Goal: Information Seeking & Learning: Learn about a topic

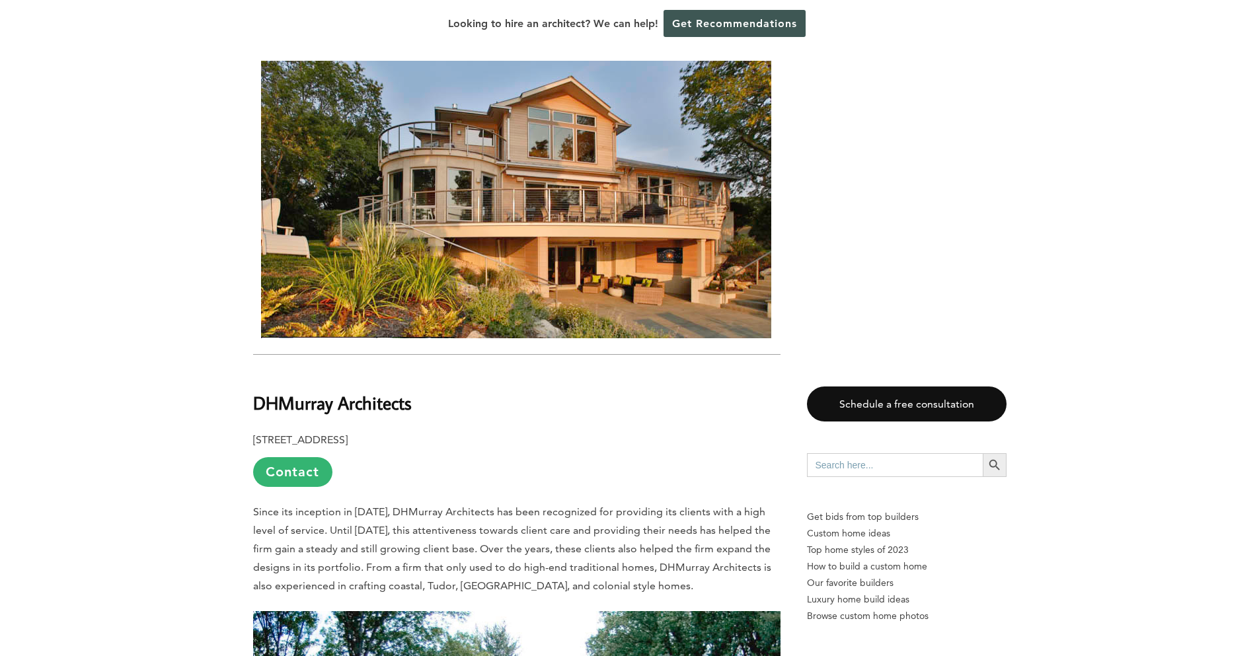
scroll to position [4495, 0]
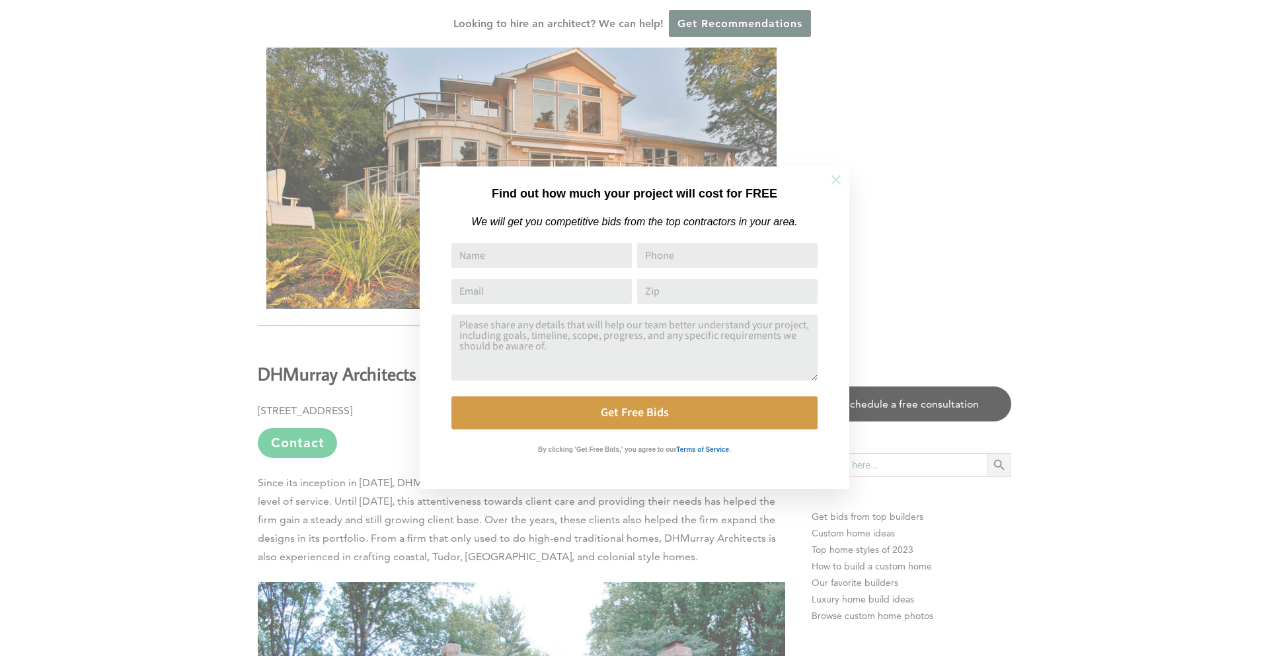
click at [841, 178] on icon at bounding box center [836, 180] width 15 height 15
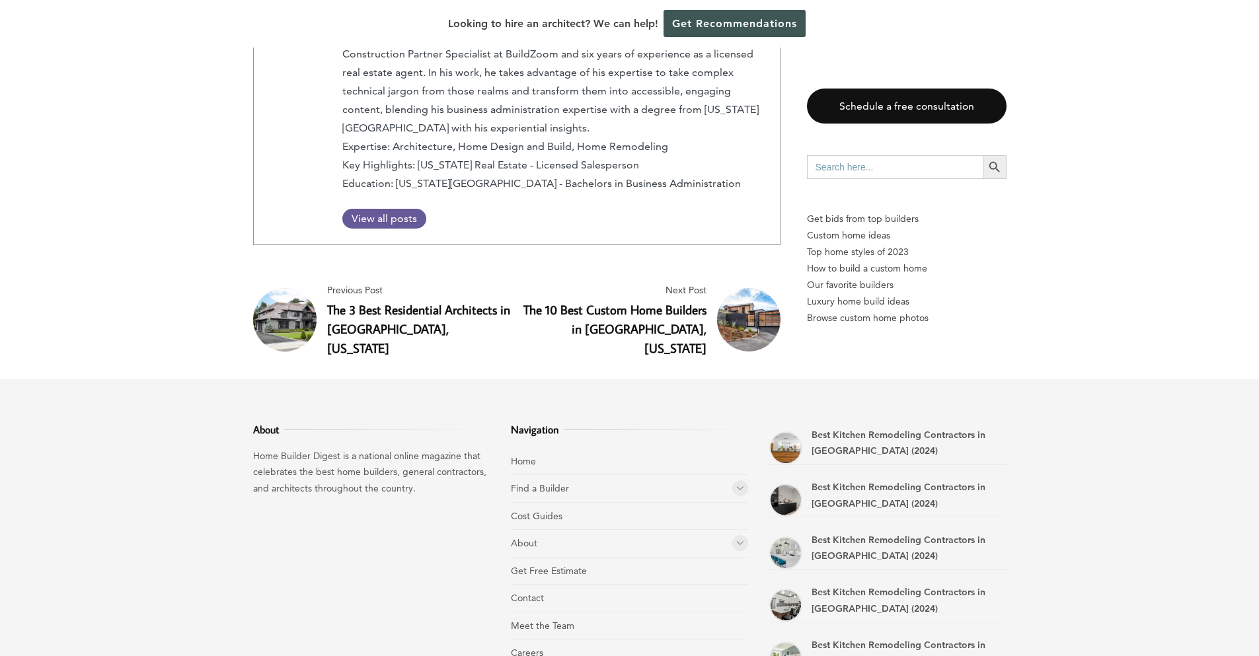
scroll to position [7065, 0]
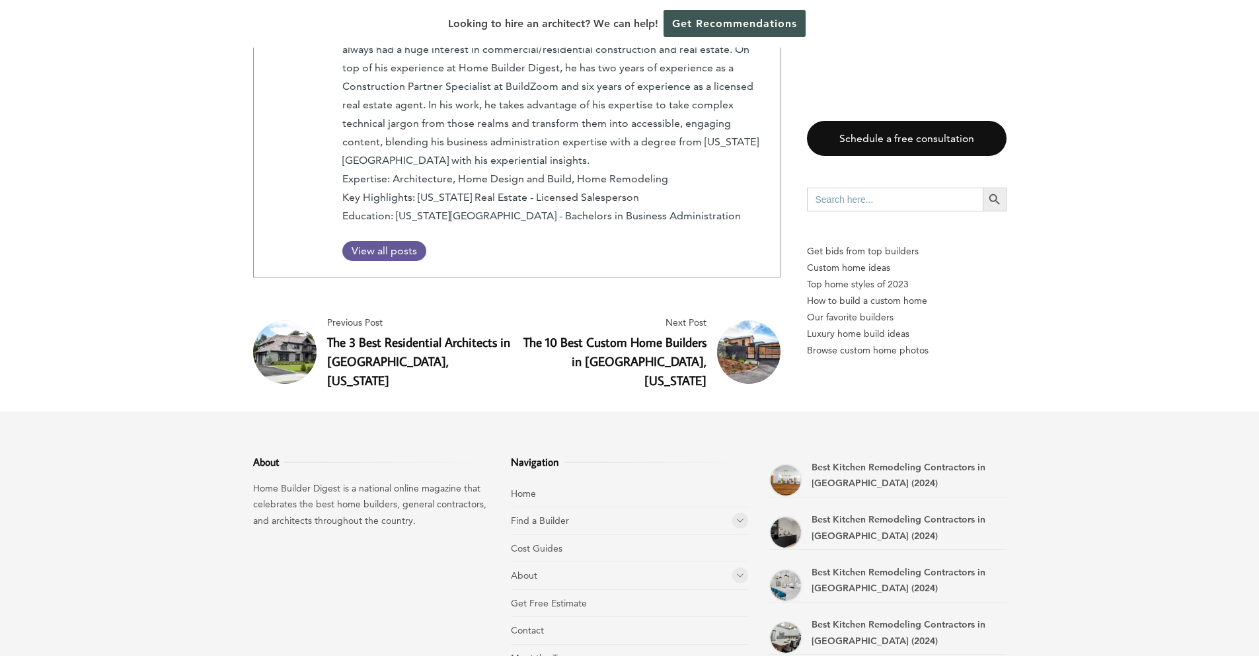
click at [416, 334] on link "The 3 Best Residential Architects in [GEOGRAPHIC_DATA], [US_STATE]" at bounding box center [418, 361] width 183 height 55
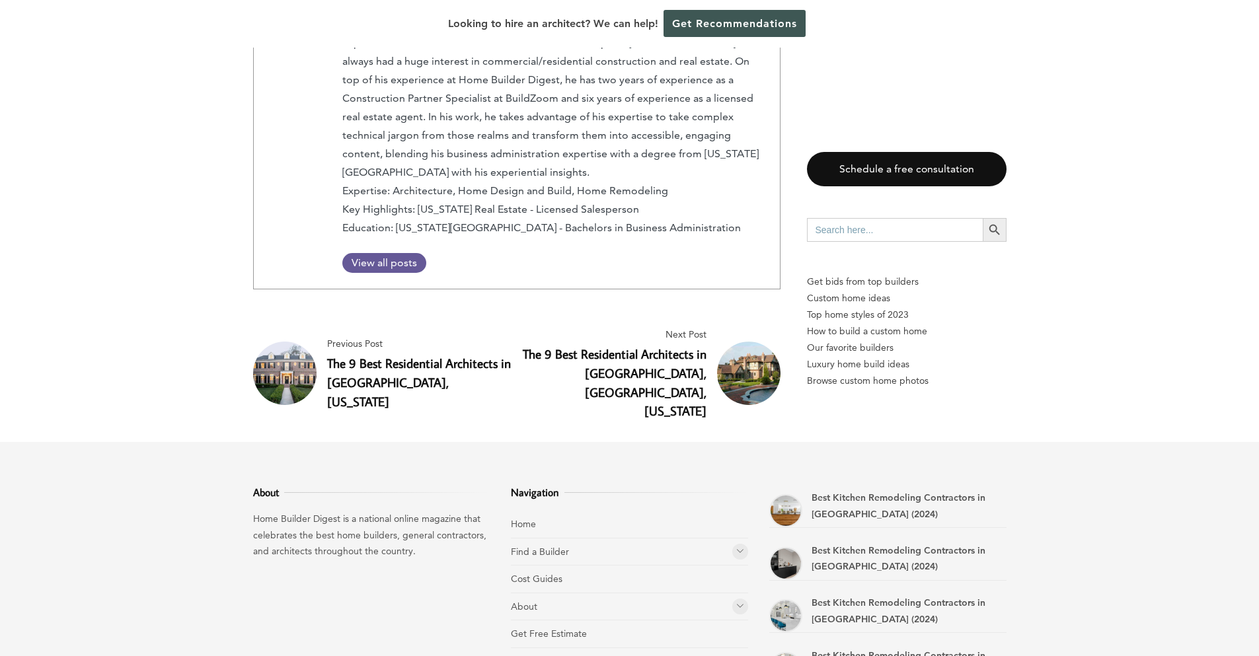
scroll to position [3239, 0]
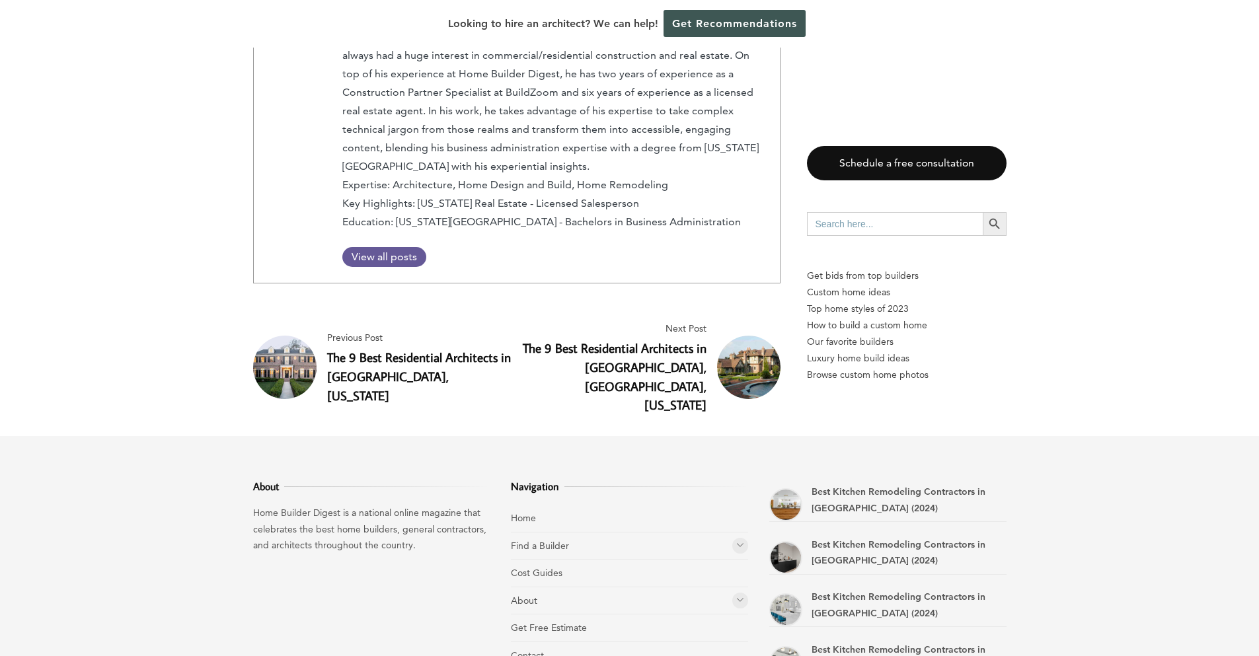
click at [626, 339] on h4 "The 9 Best Residential Architects in [GEOGRAPHIC_DATA], [GEOGRAPHIC_DATA], [US_…" at bounding box center [614, 377] width 184 height 76
click at [623, 340] on link "The 9 Best Residential Architects in [GEOGRAPHIC_DATA], [GEOGRAPHIC_DATA], [US_…" at bounding box center [615, 376] width 184 height 73
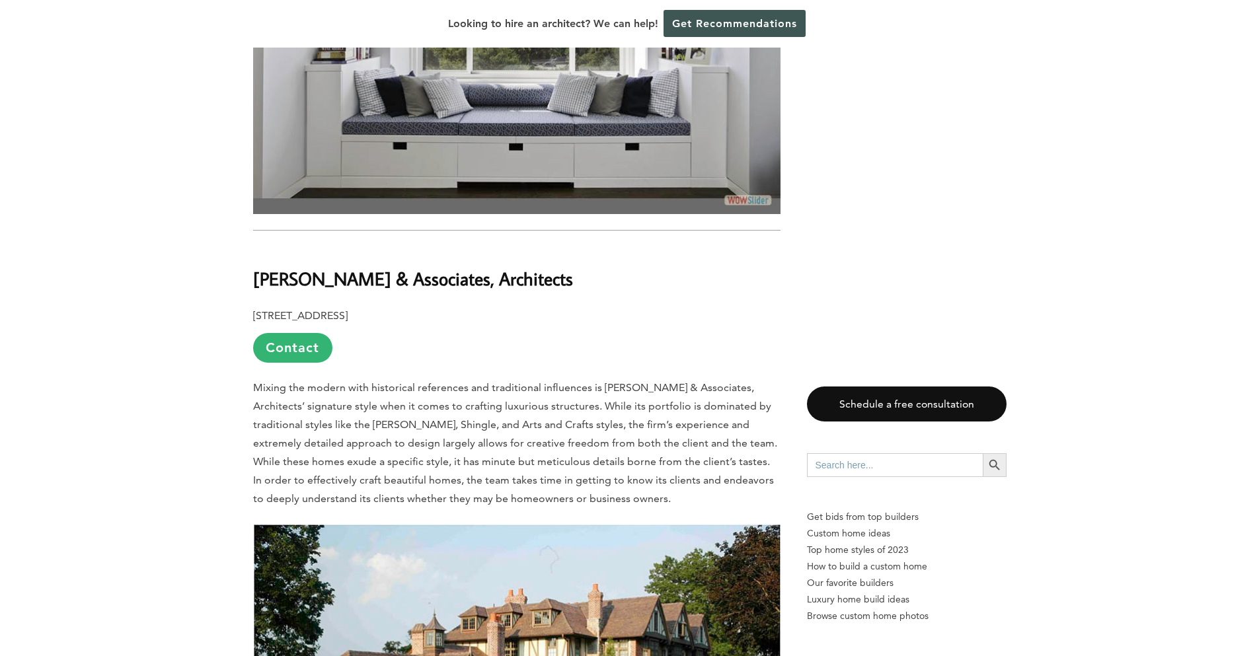
scroll to position [6015, 0]
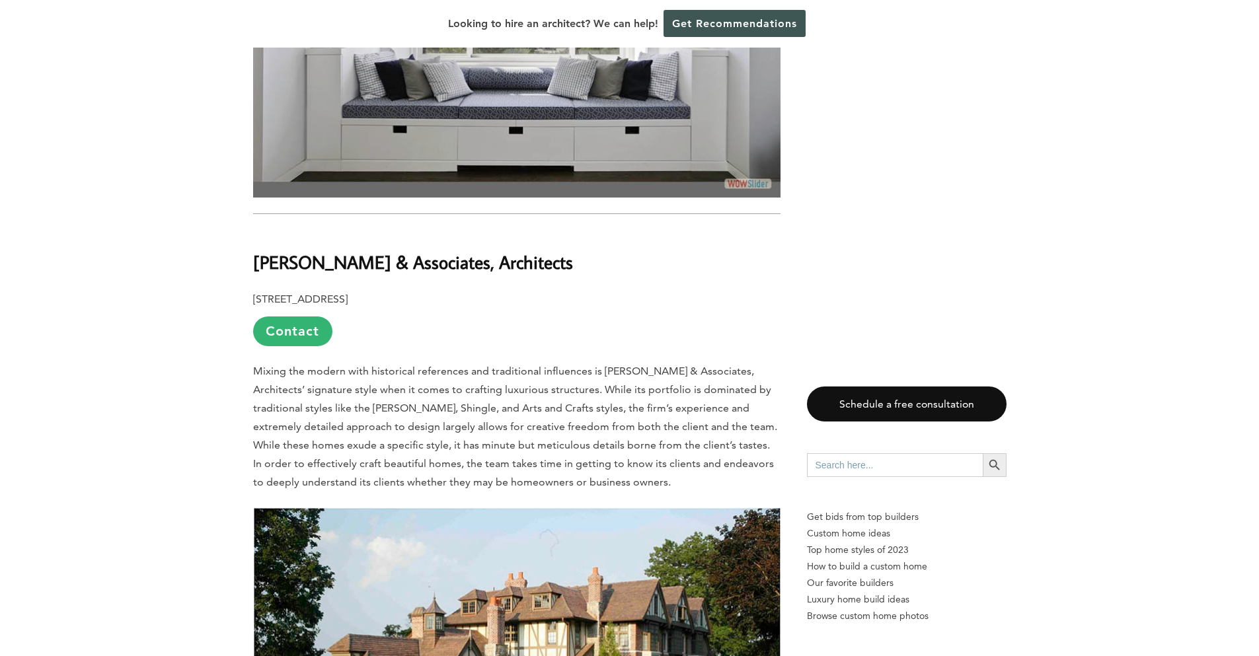
drag, startPoint x: 257, startPoint y: 245, endPoint x: 645, endPoint y: 242, distance: 388.0
click at [645, 242] on h2 "[PERSON_NAME] & Associates, Architects" at bounding box center [516, 253] width 527 height 46
copy b "[PERSON_NAME] & Associates, Architects"
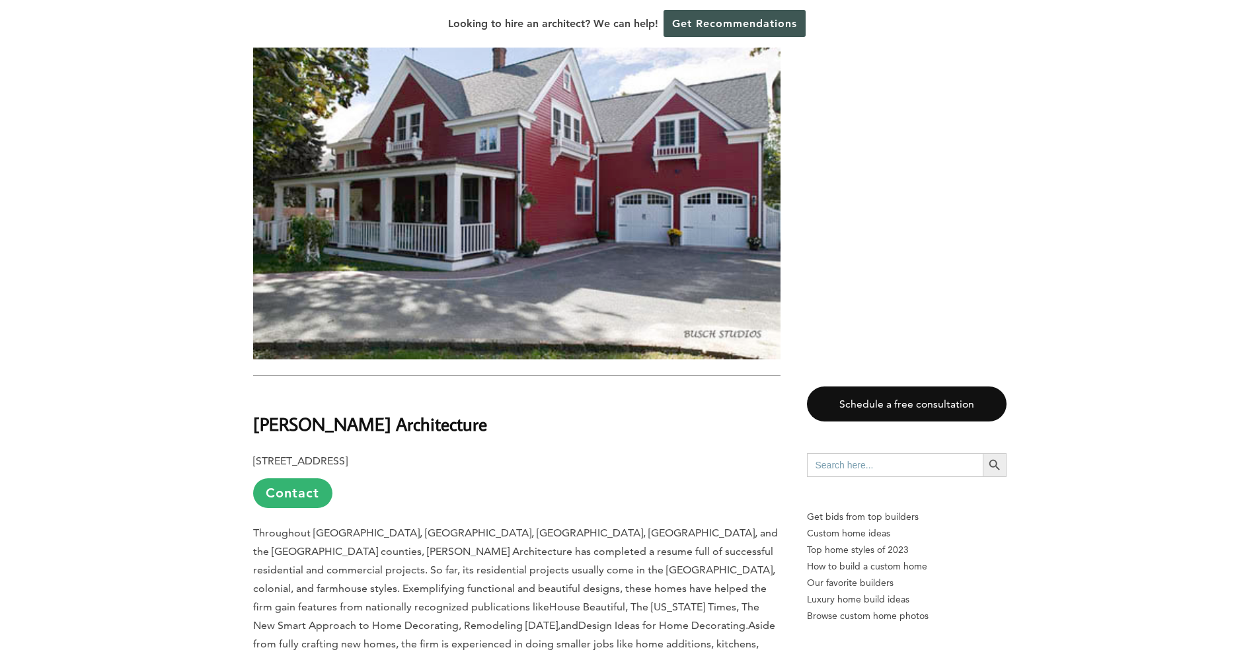
scroll to position [3239, 0]
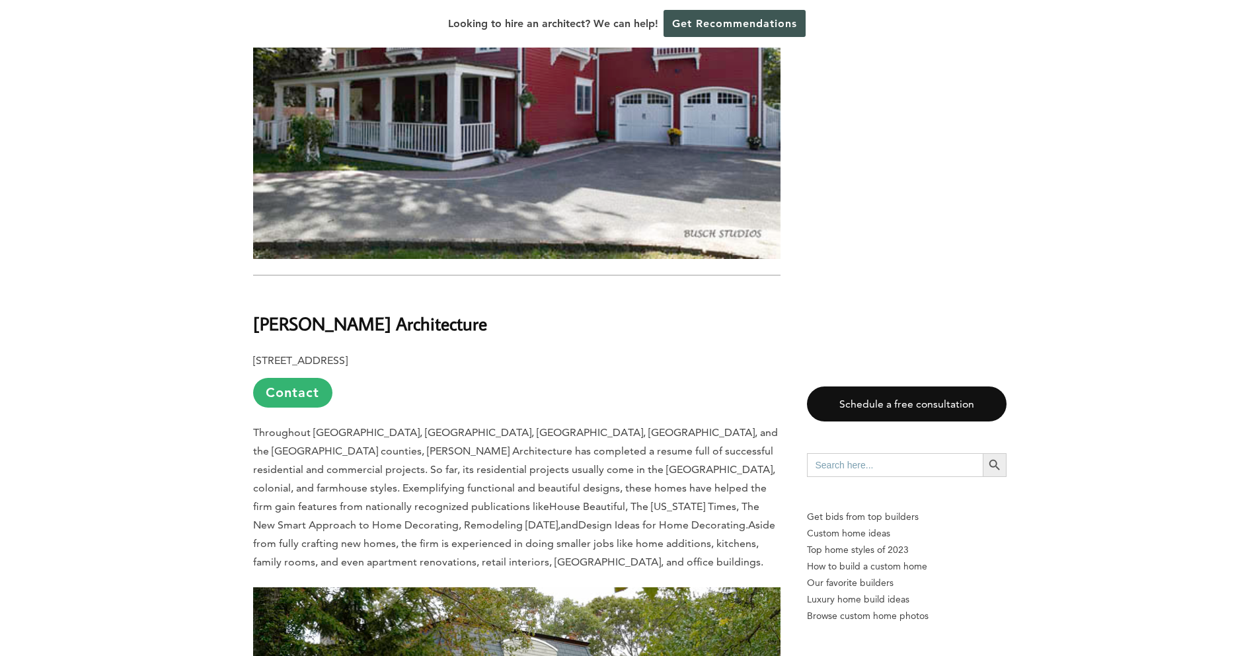
drag, startPoint x: 247, startPoint y: 326, endPoint x: 498, endPoint y: 336, distance: 251.4
copy b "[PERSON_NAME] Architecture"
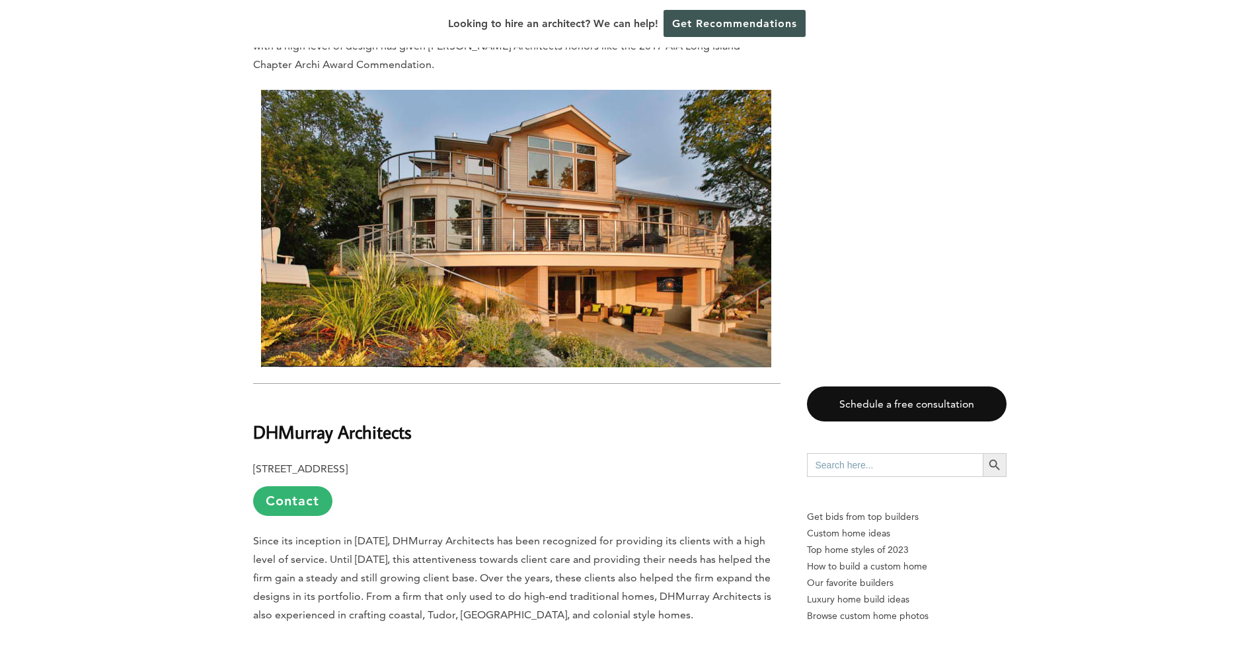
scroll to position [4627, 0]
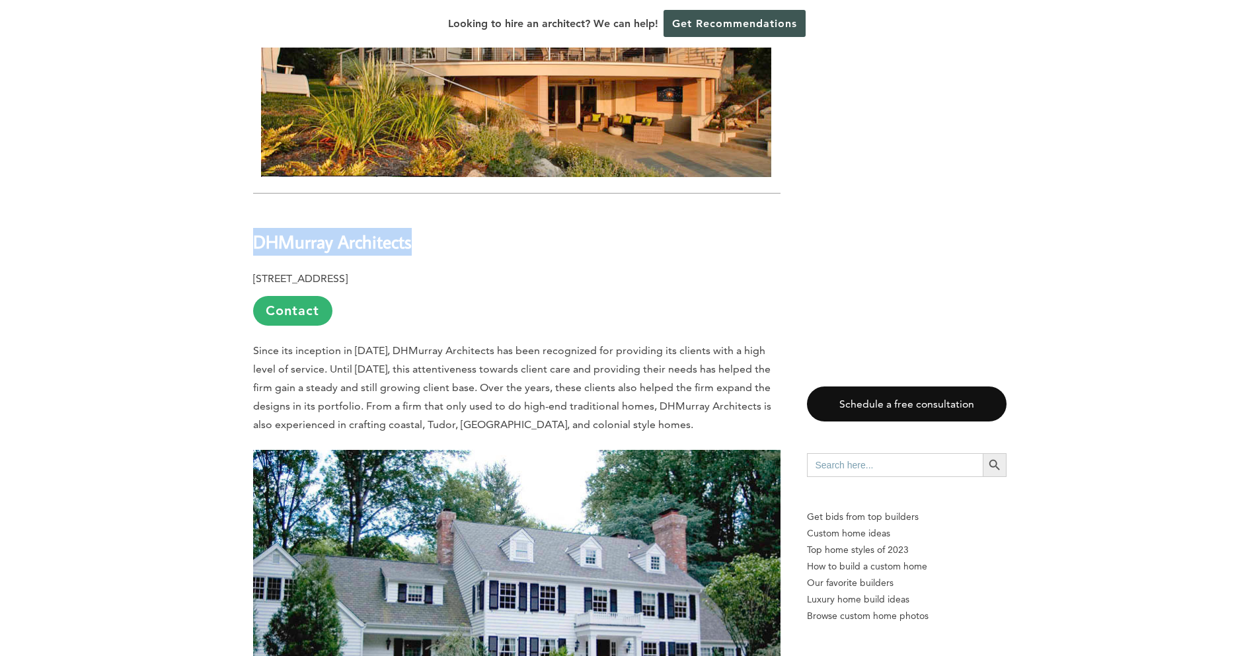
drag, startPoint x: 249, startPoint y: 249, endPoint x: 418, endPoint y: 249, distance: 168.6
copy b "DHMurray Architects"
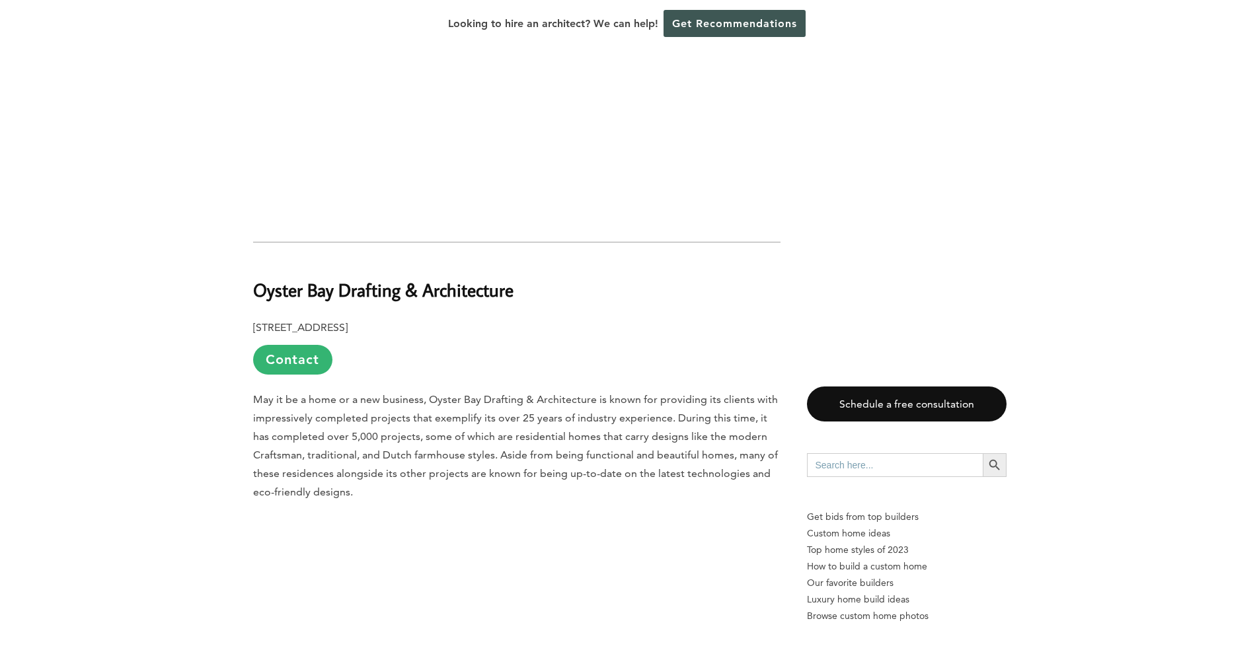
scroll to position [1124, 0]
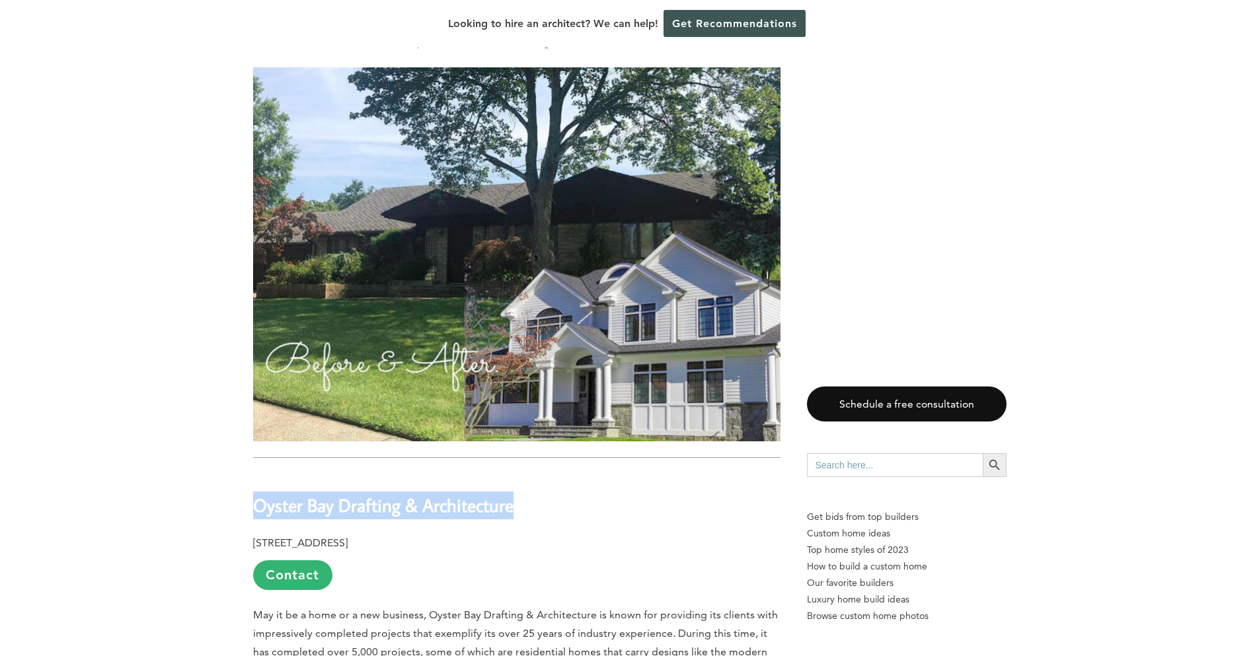
drag, startPoint x: 253, startPoint y: 509, endPoint x: 552, endPoint y: 510, distance: 299.4
click at [552, 510] on h2 "Oyster Bay Drafting & Architecture" at bounding box center [516, 497] width 527 height 46
copy b "Oyster Bay Drafting & Architecture"
click at [338, 34] on div "Looking to hire an architect? We can help! Get Recommendations" at bounding box center [629, 24] width 1259 height 48
click at [603, 32] on div "Looking to hire an architect? We can help! Get Recommendations" at bounding box center [629, 24] width 1259 height 48
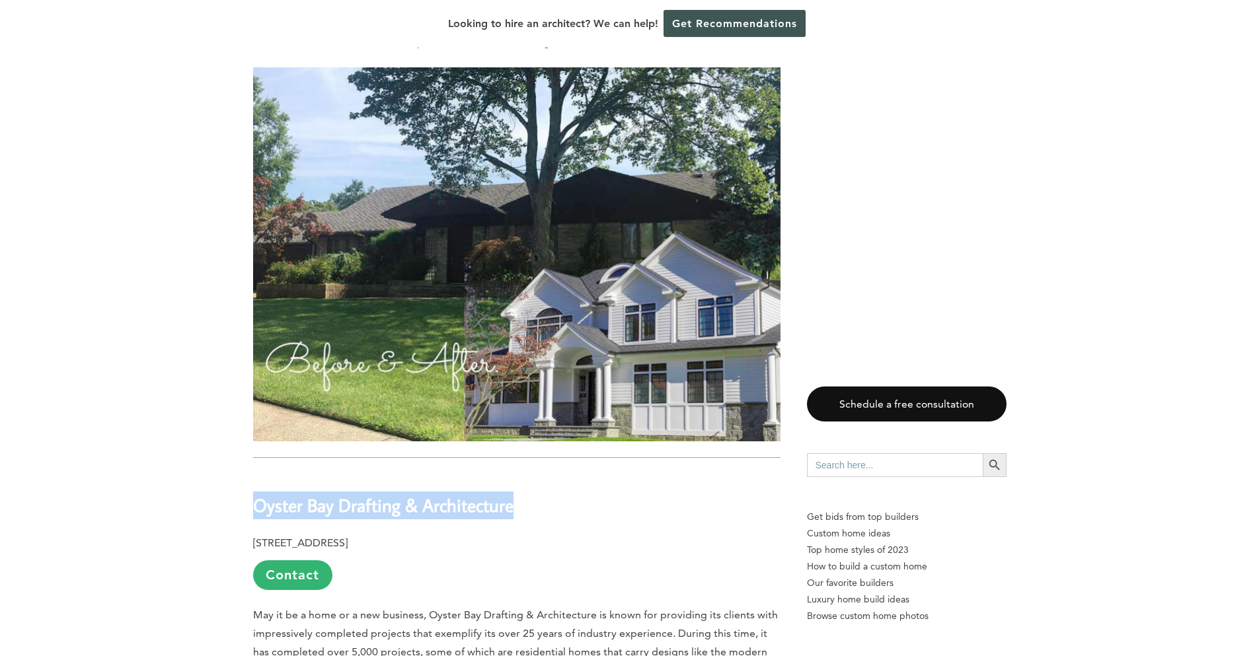
drag, startPoint x: 604, startPoint y: 32, endPoint x: 701, endPoint y: 3, distance: 101.2
click at [619, 26] on div "Looking to hire an architect? We can help! Get Recommendations" at bounding box center [629, 24] width 1259 height 48
